Goal: Task Accomplishment & Management: Complete application form

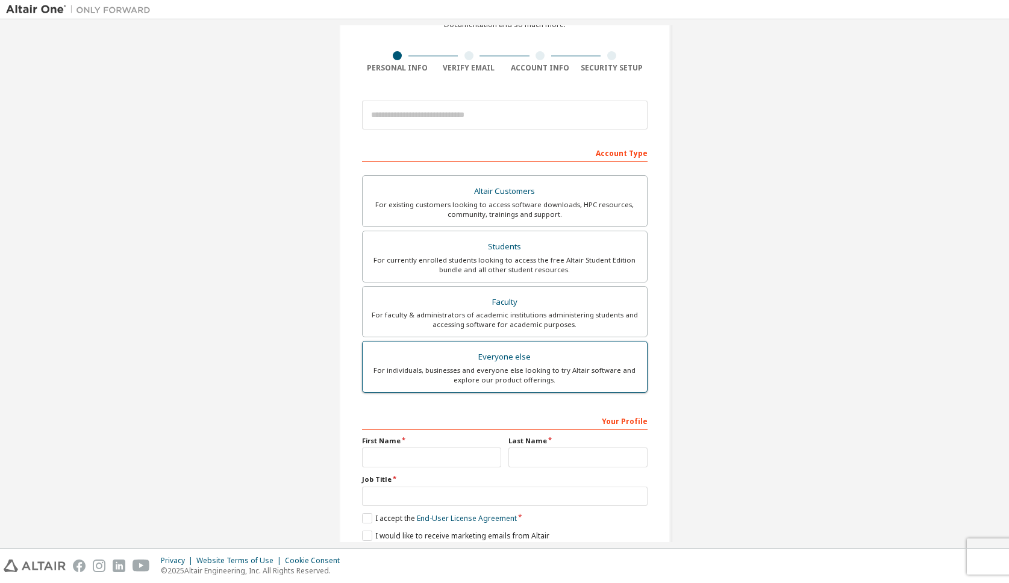
scroll to position [57, 0]
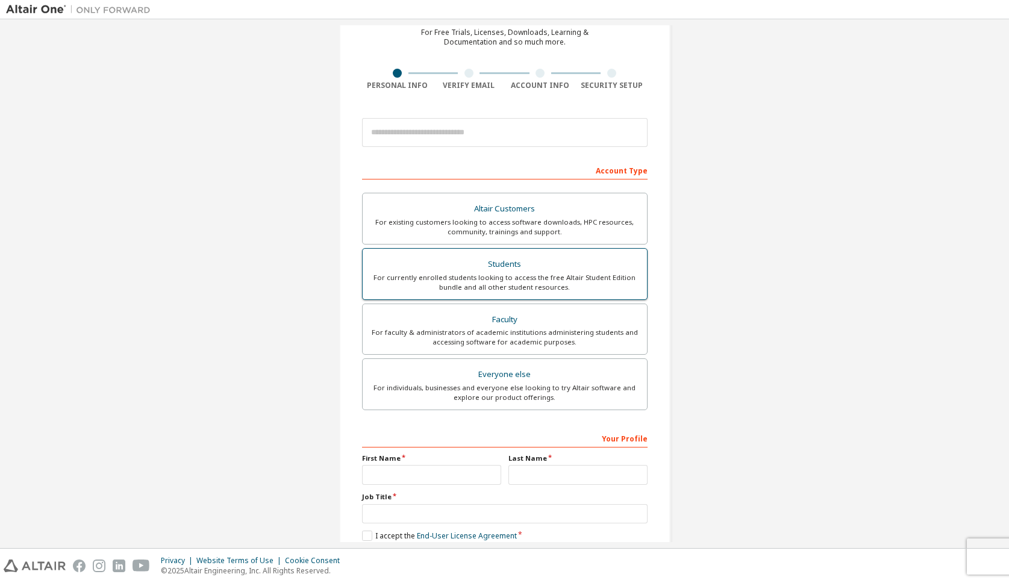
click at [467, 276] on div "For currently enrolled students looking to access the free Altair Student Editi…" at bounding box center [505, 282] width 270 height 19
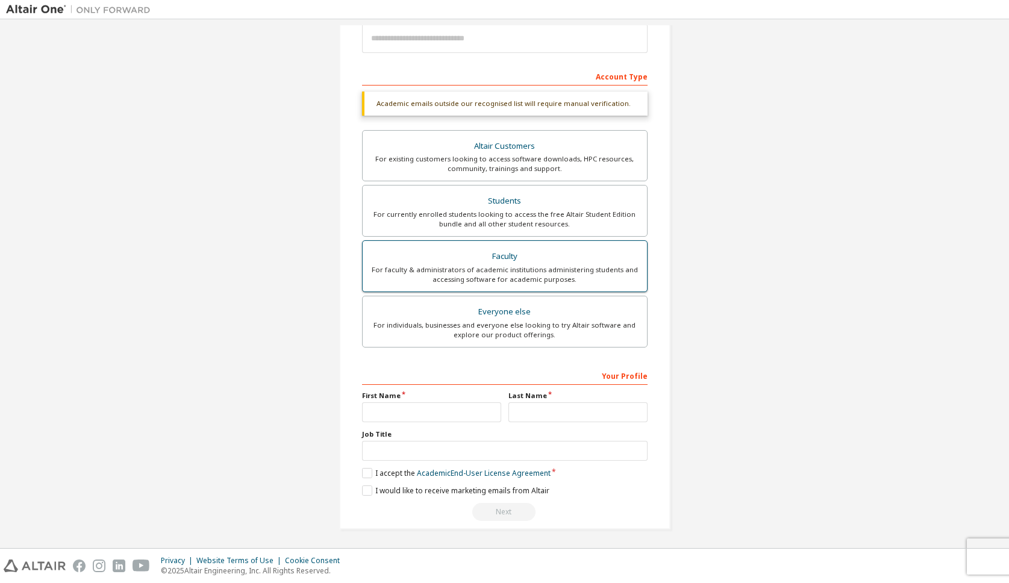
scroll to position [152, 0]
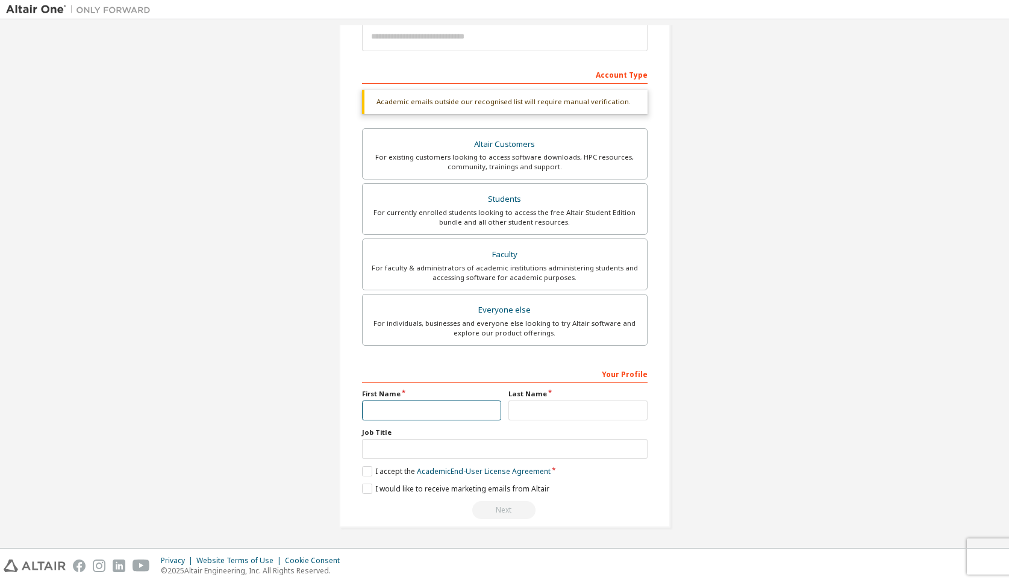
click at [420, 406] on input "text" at bounding box center [431, 410] width 139 height 20
type input "****"
click at [543, 408] on input "text" at bounding box center [577, 410] width 139 height 20
type input "**********"
click at [472, 455] on input "text" at bounding box center [504, 449] width 285 height 20
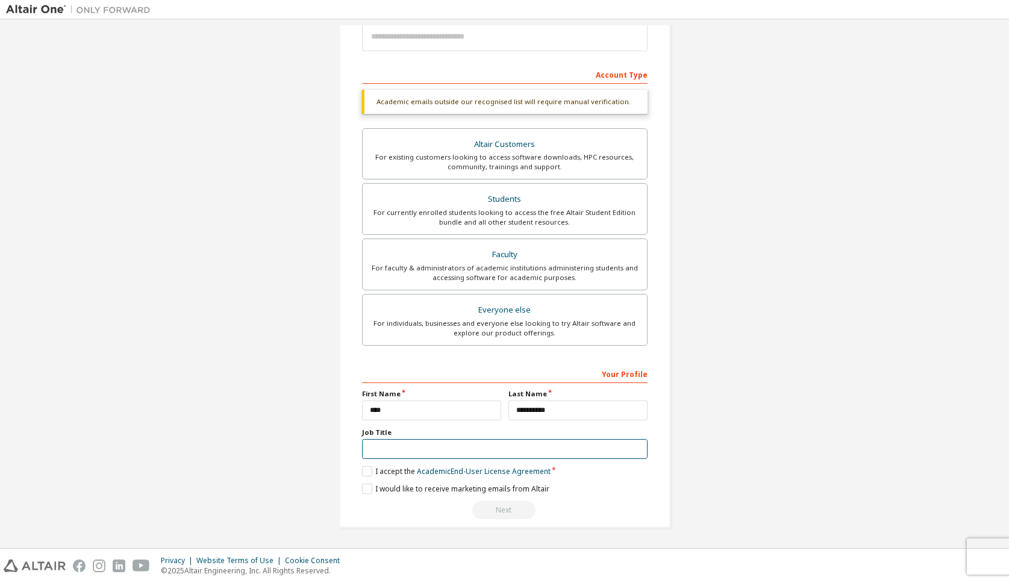
click at [472, 455] on input "text" at bounding box center [504, 449] width 285 height 20
type input "*******"
click at [362, 471] on label "I accept the Academic End-User License Agreement" at bounding box center [456, 471] width 188 height 10
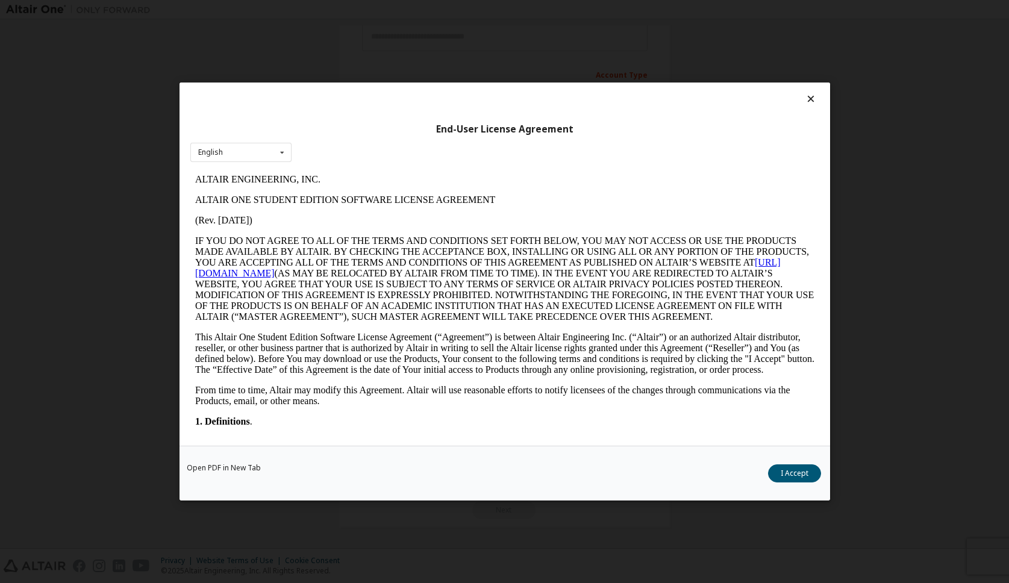
scroll to position [0, 0]
click at [801, 474] on button "I Accept" at bounding box center [794, 473] width 53 height 18
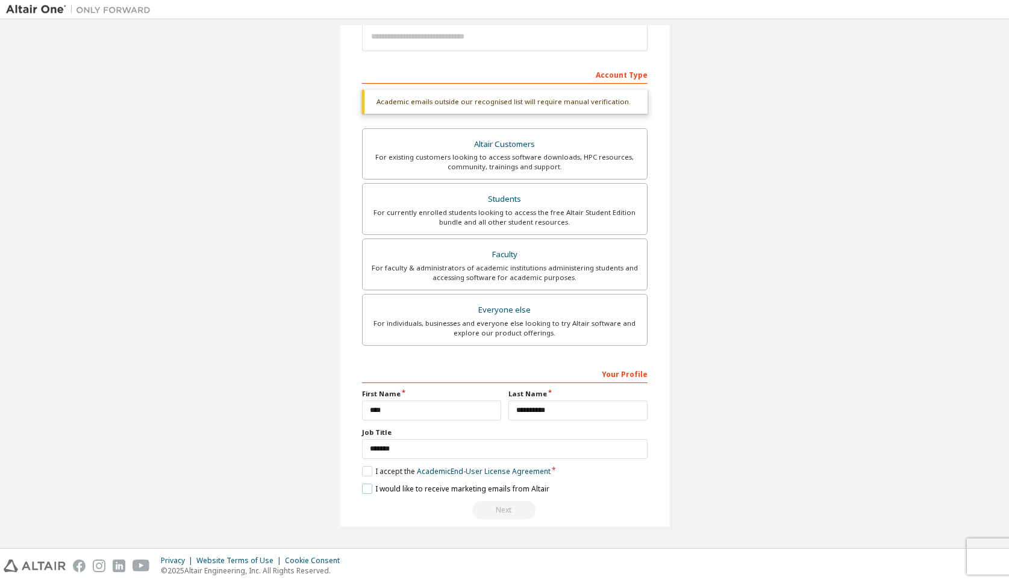
click at [373, 489] on label "I would like to receive marketing emails from Altair" at bounding box center [455, 489] width 187 height 10
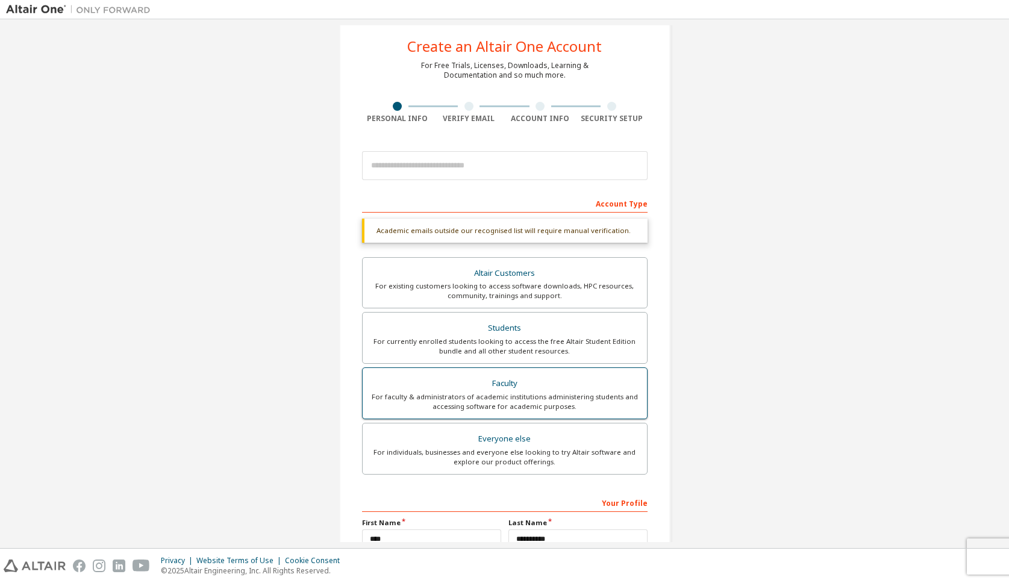
scroll to position [14, 0]
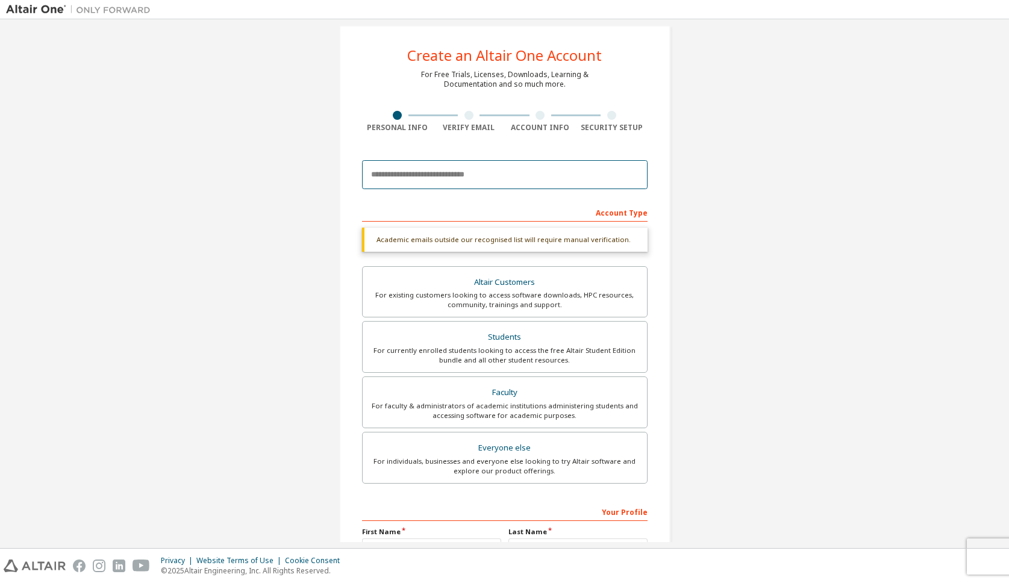
click at [427, 172] on input "email" at bounding box center [504, 174] width 285 height 29
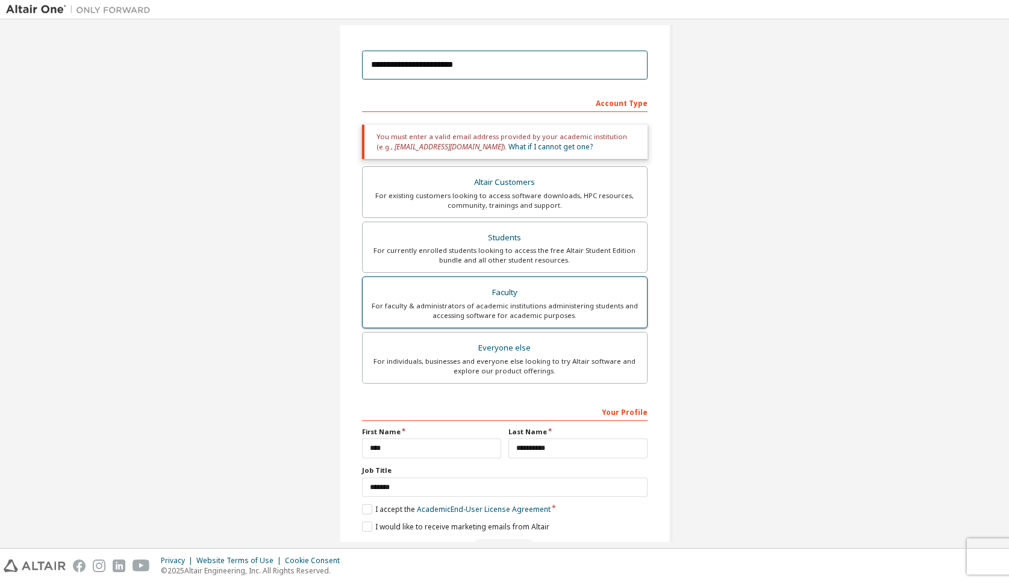
scroll to position [118, 0]
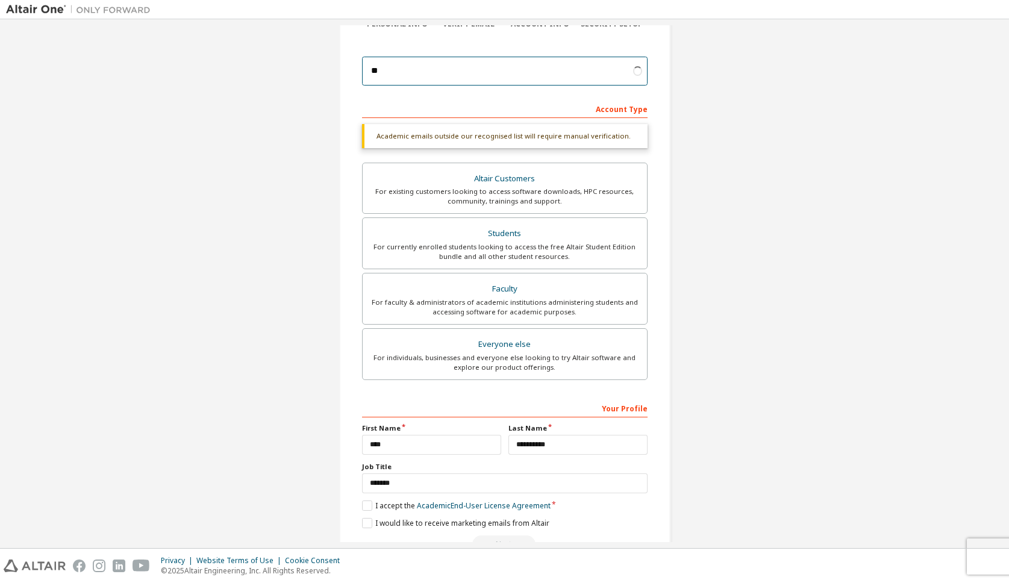
type input "*"
click at [491, 67] on input "email" at bounding box center [504, 71] width 285 height 29
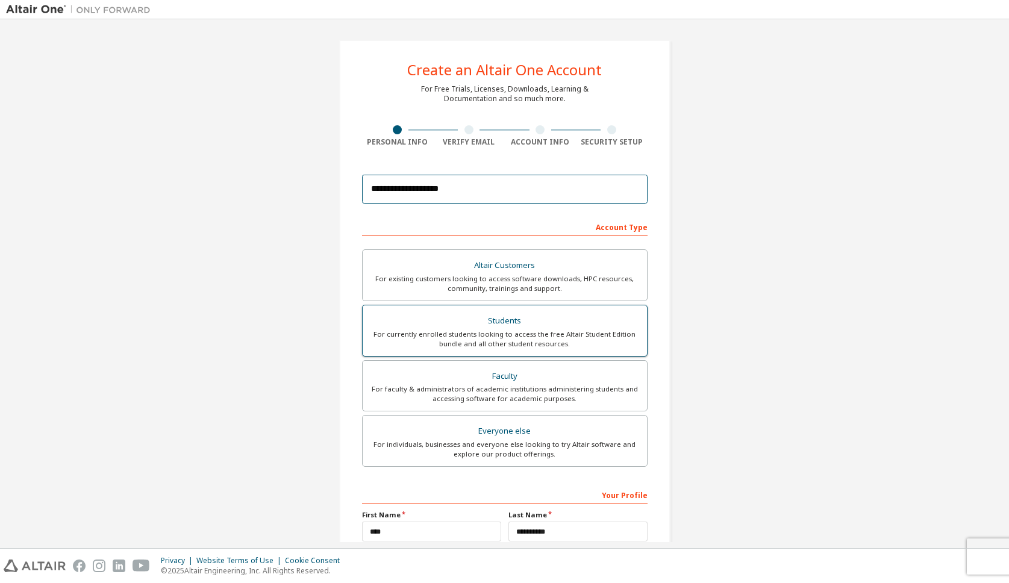
scroll to position [121, 0]
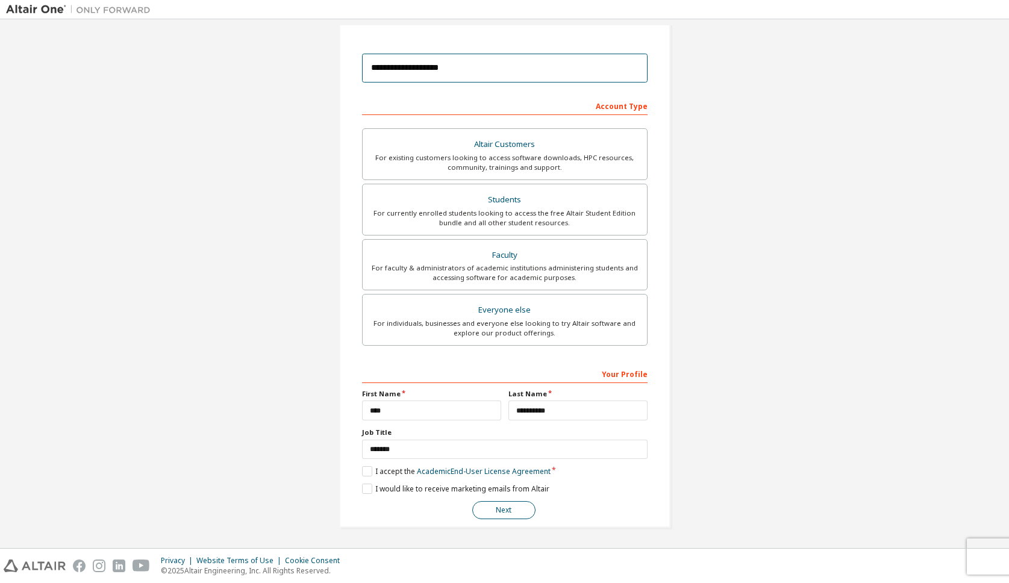
type input "**********"
click at [506, 505] on button "Next" at bounding box center [503, 510] width 63 height 18
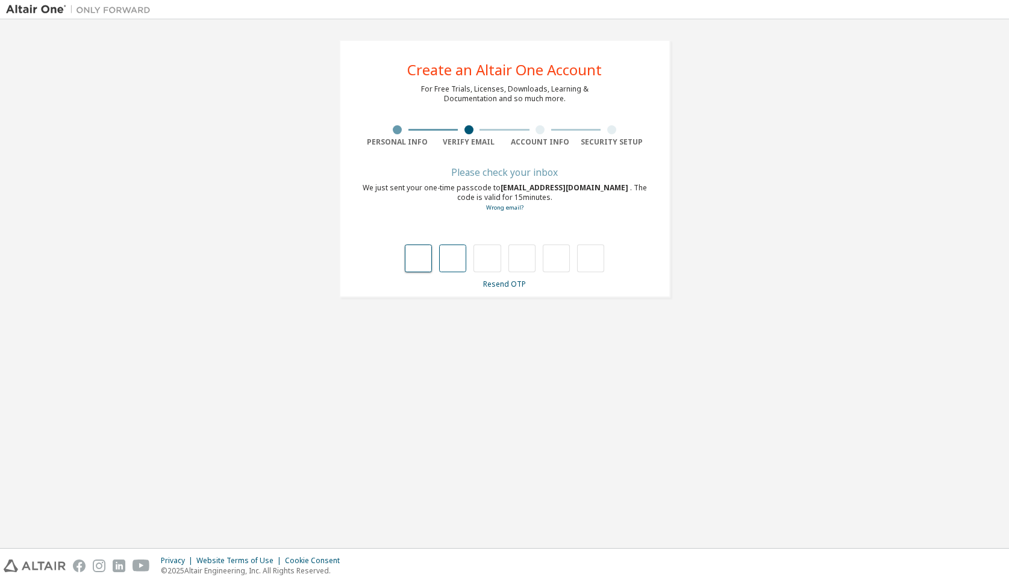
type input "*"
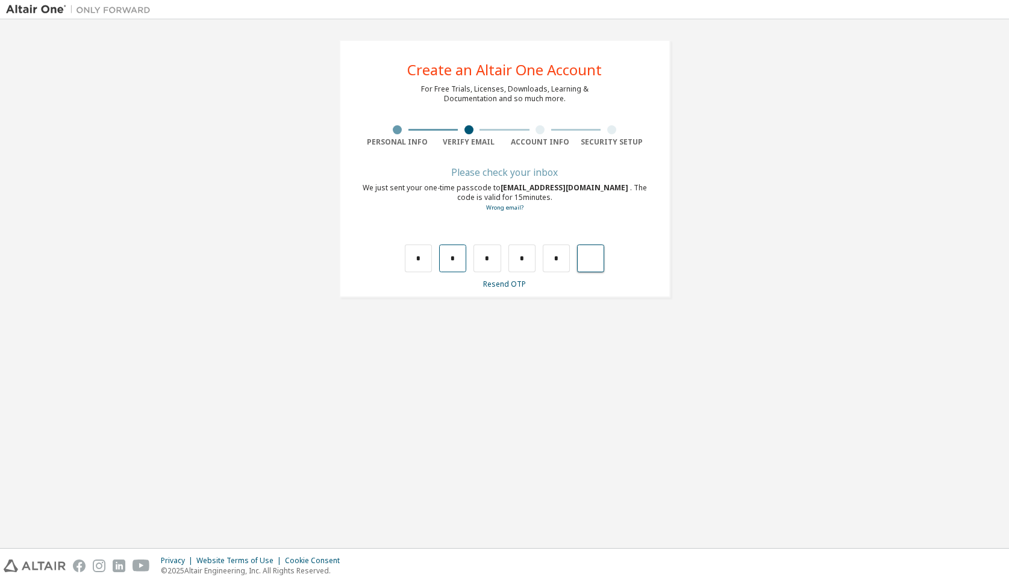
type input "*"
